Goal: Navigation & Orientation: Find specific page/section

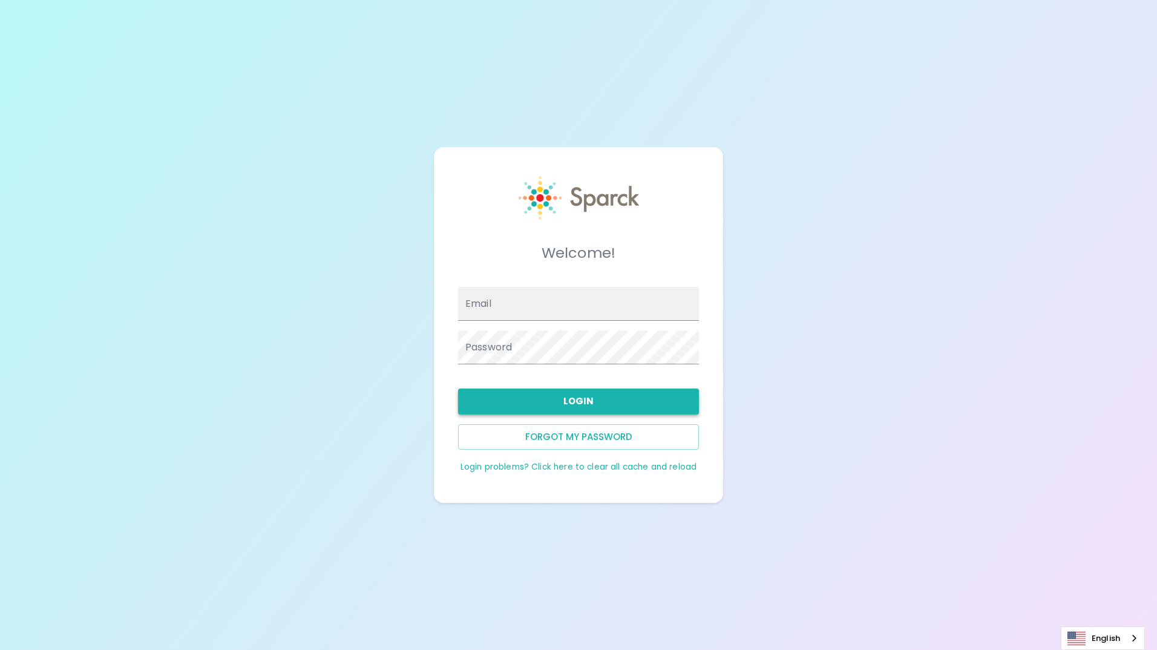
type input "[EMAIL_ADDRESS][DOMAIN_NAME]"
click at [579, 402] on button "Login" at bounding box center [578, 401] width 241 height 25
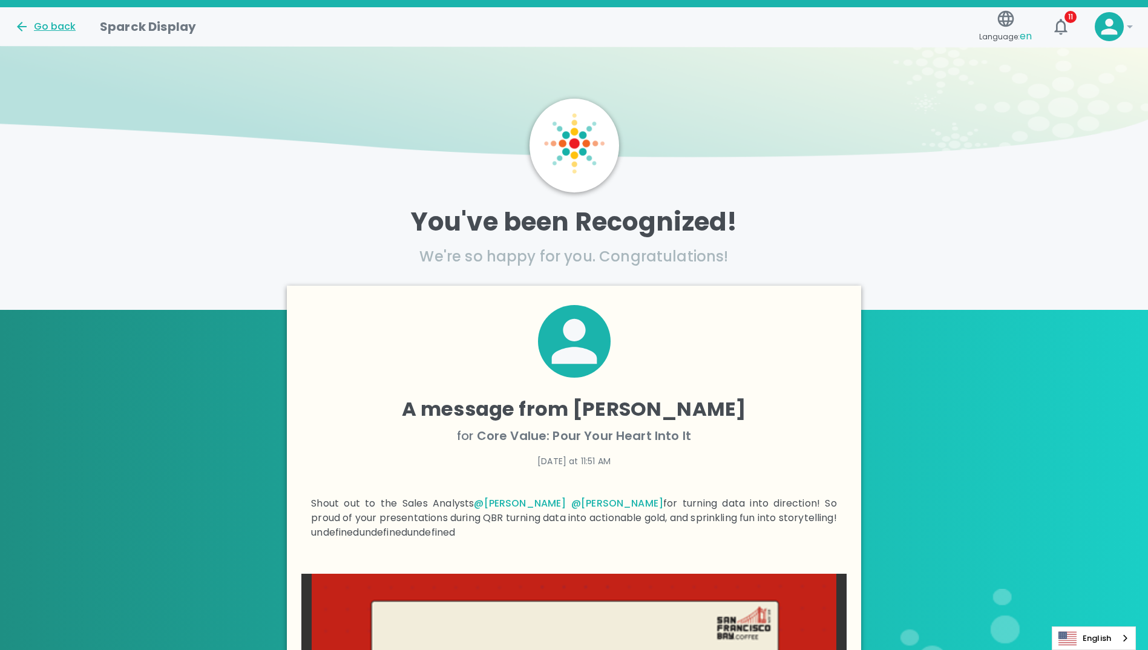
click at [21, 25] on icon at bounding box center [22, 26] width 15 height 15
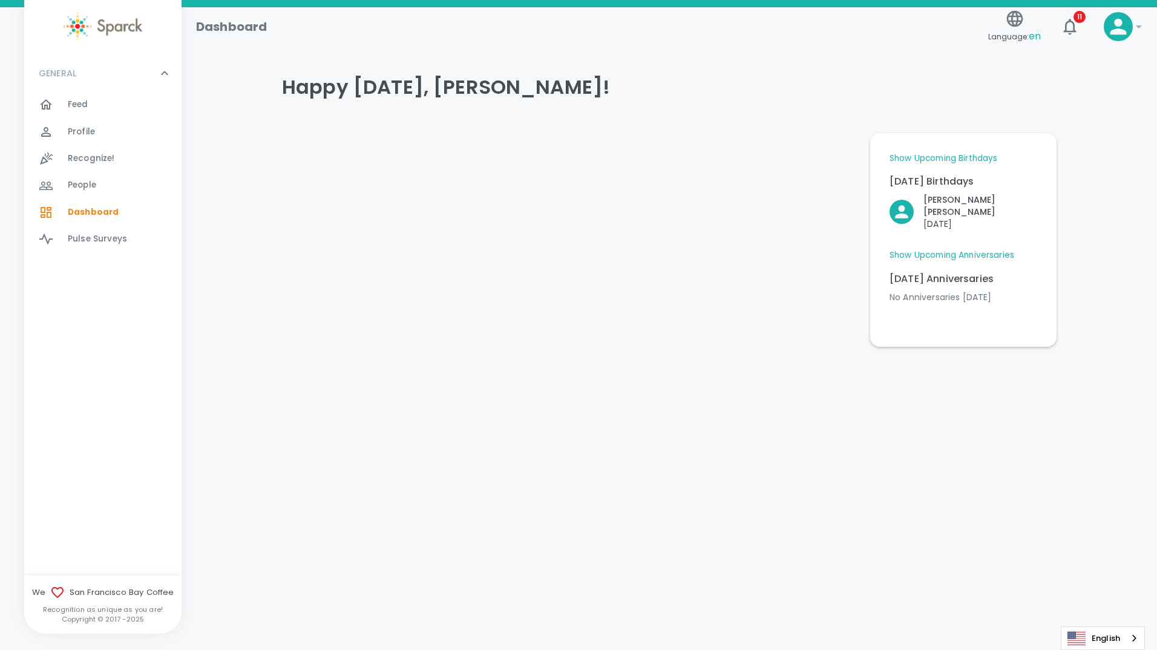
click at [73, 107] on span "Feed" at bounding box center [78, 105] width 21 height 12
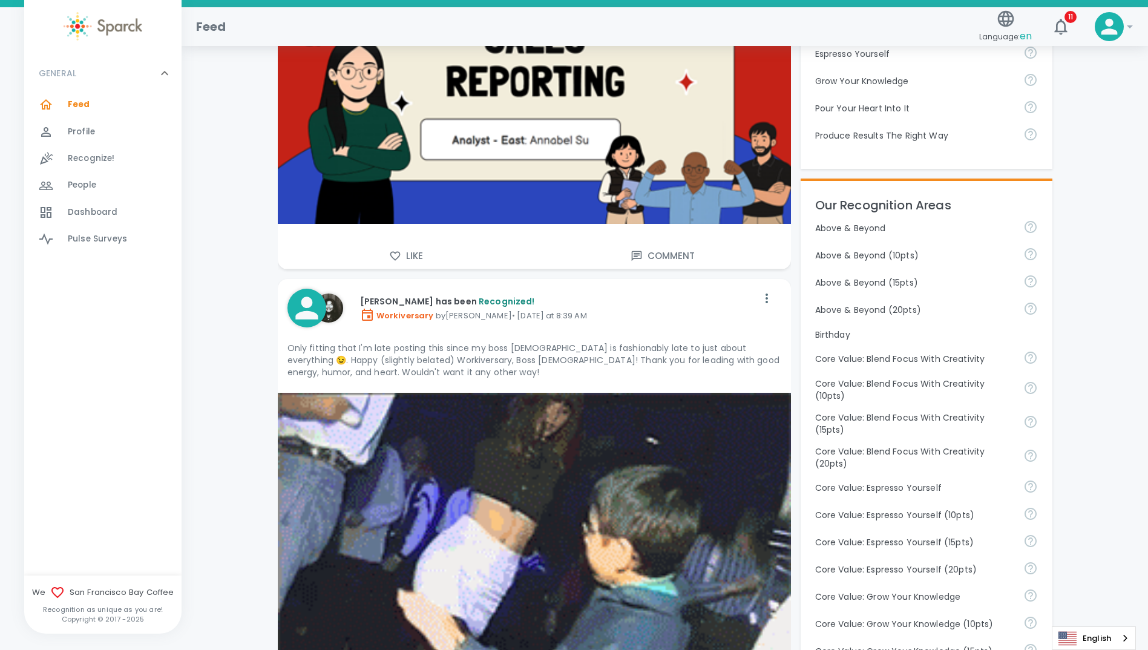
scroll to position [424, 0]
